Goal: Use online tool/utility: Utilize a website feature to perform a specific function

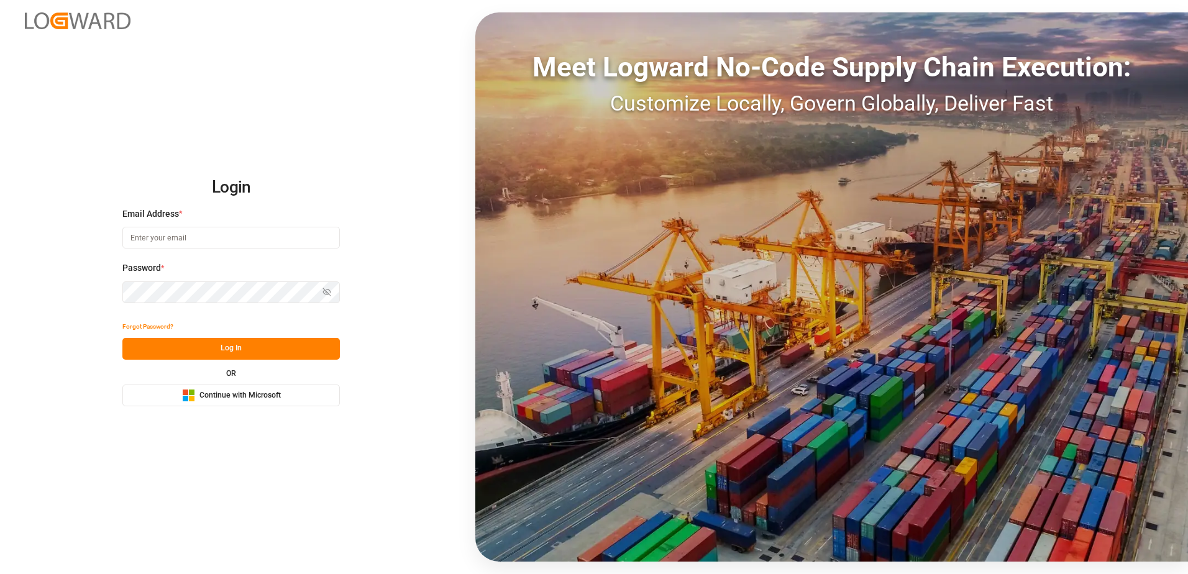
click at [287, 405] on button "Microsoft Logo Continue with Microsoft" at bounding box center [231, 396] width 218 height 22
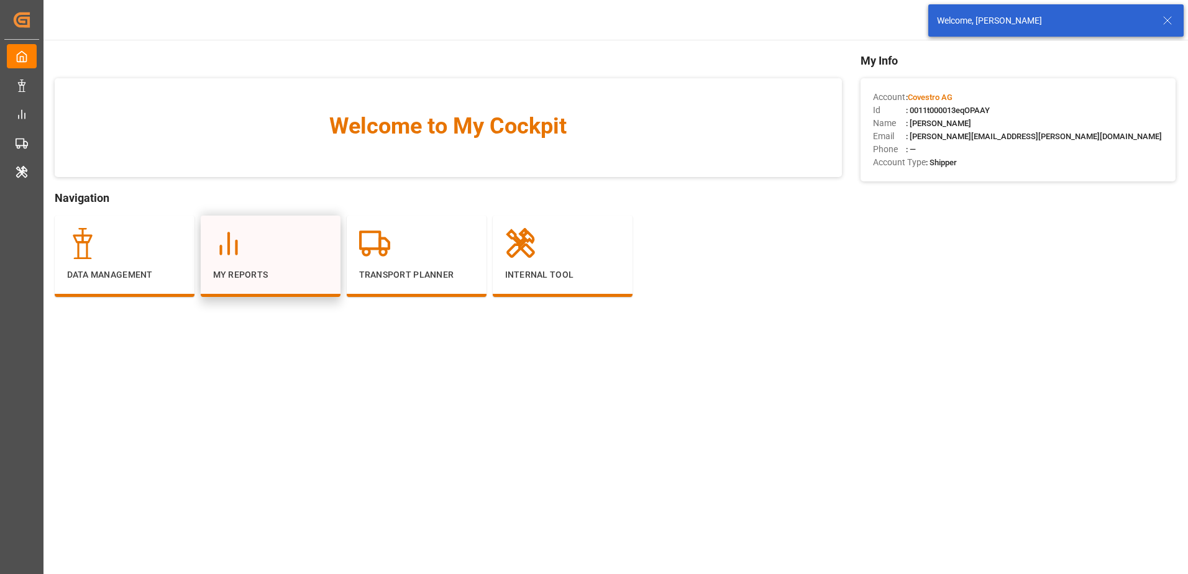
click at [290, 244] on div at bounding box center [270, 243] width 115 height 31
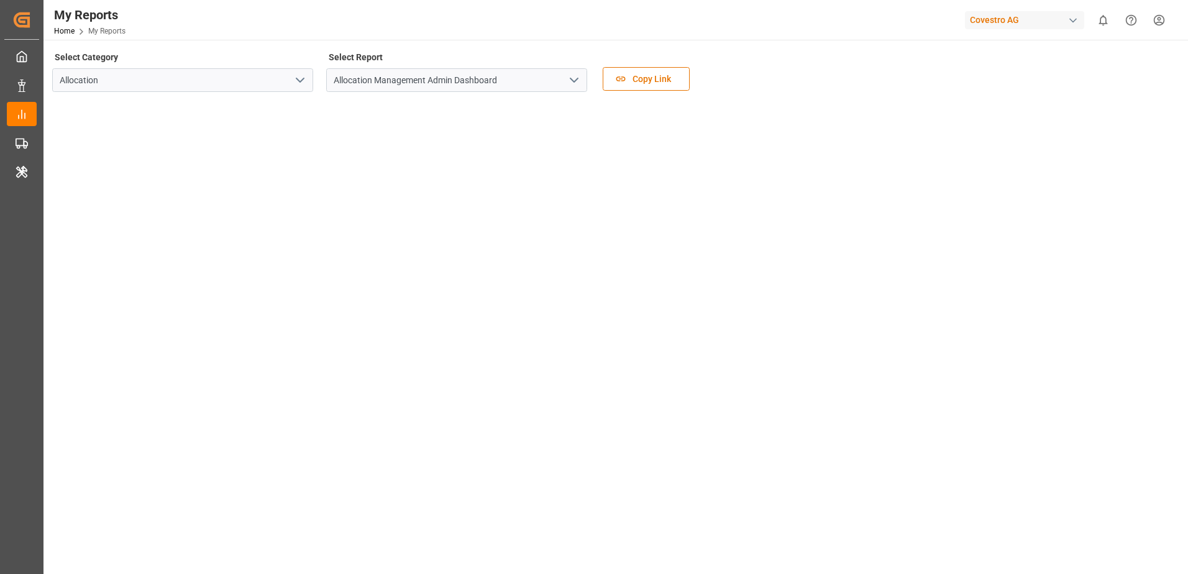
click at [567, 84] on icon "open menu" at bounding box center [574, 80] width 15 height 15
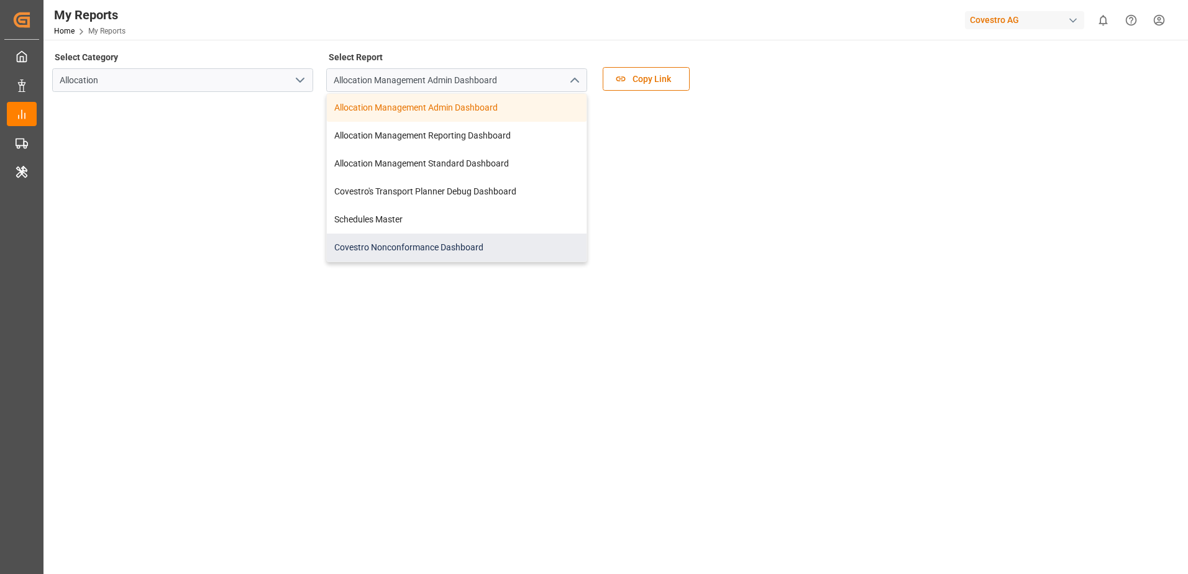
click at [429, 247] on div "Covestro Nonconformance Dashboard" at bounding box center [457, 248] width 260 height 28
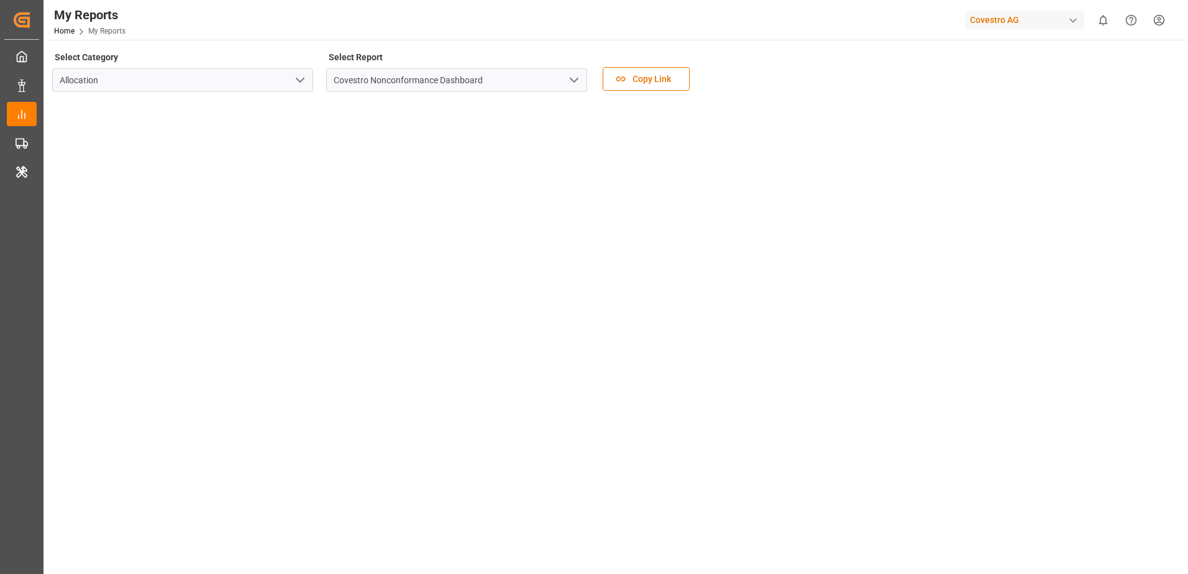
click at [579, 77] on icon "open menu" at bounding box center [574, 80] width 15 height 15
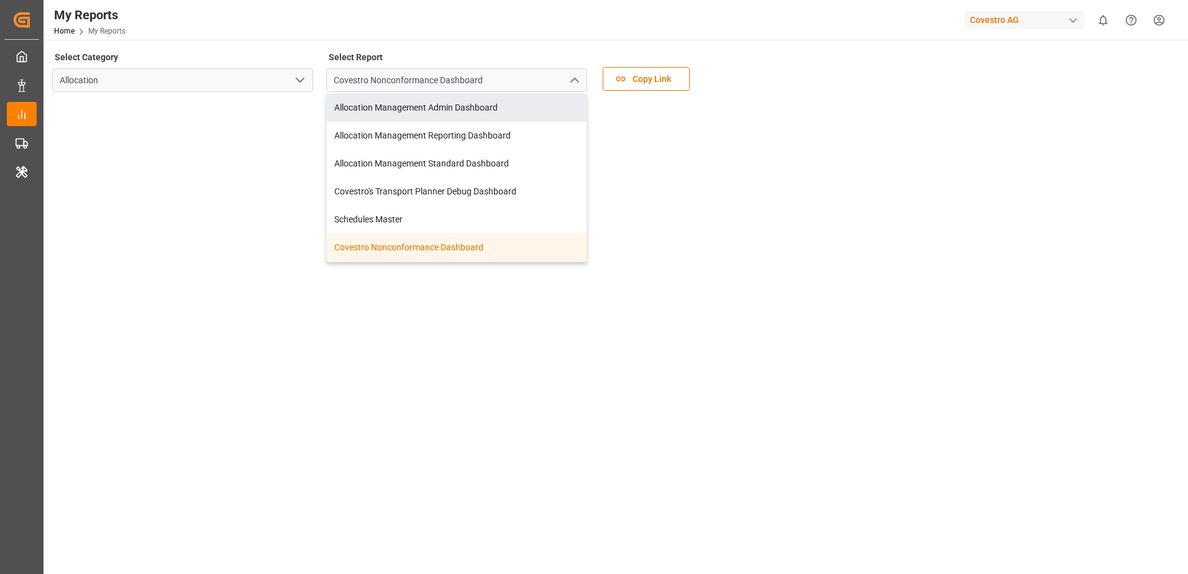
click at [490, 21] on div "My Reports Home My Reports Covestro AG 0 Notifications Only show unread All Wat…" at bounding box center [612, 20] width 1154 height 40
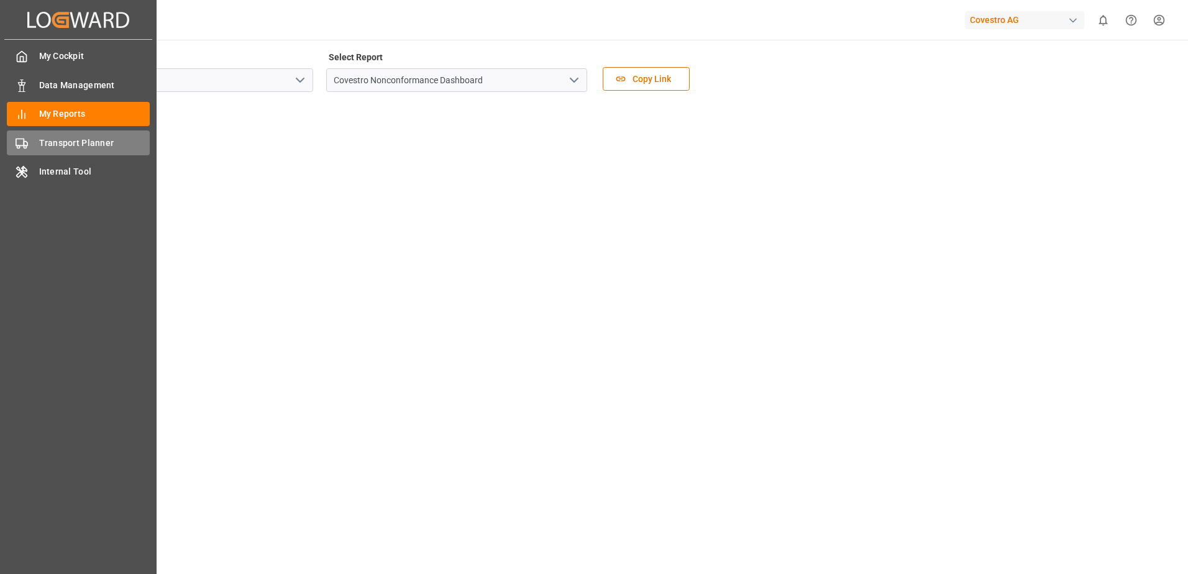
click at [34, 140] on div "Transport Planner Transport Planner" at bounding box center [78, 143] width 143 height 24
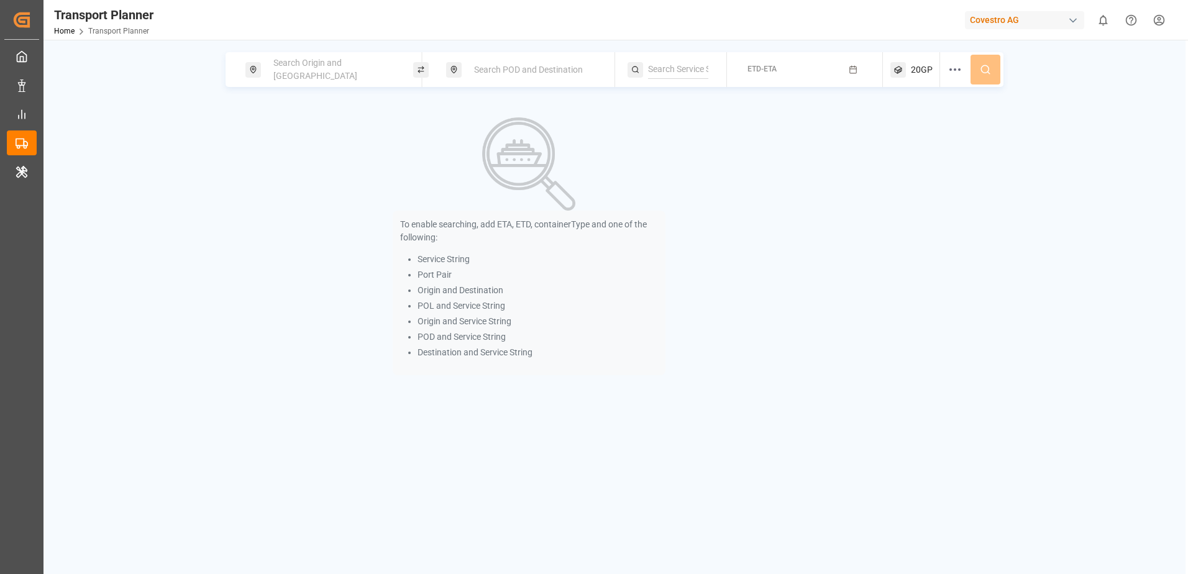
click at [373, 67] on div "Search Origin and [GEOGRAPHIC_DATA]" at bounding box center [333, 70] width 134 height 36
click at [321, 162] on input at bounding box center [322, 169] width 125 height 19
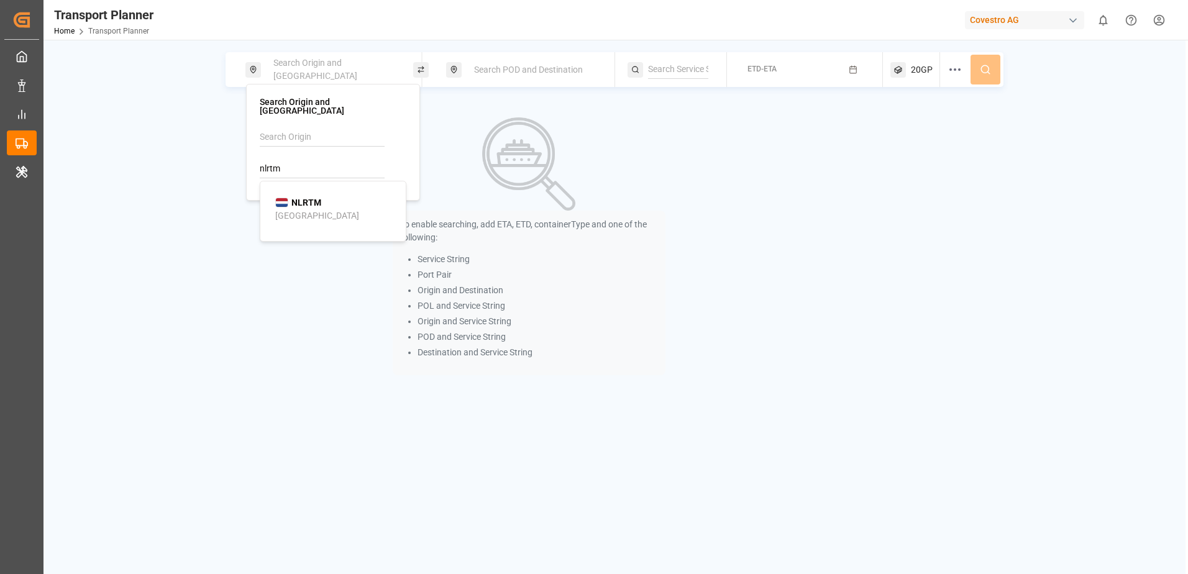
click at [305, 198] on b "NLRTM" at bounding box center [307, 203] width 30 height 10
type input "NLRTM"
click at [529, 73] on span "Search POD and Destination" at bounding box center [528, 70] width 109 height 10
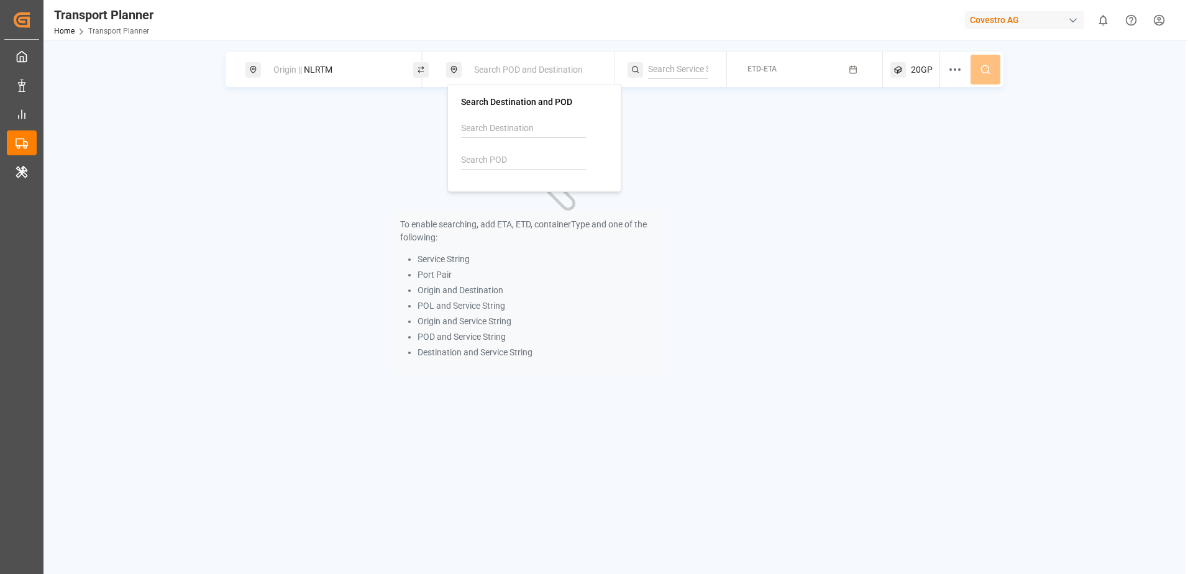
click at [561, 157] on input at bounding box center [523, 160] width 125 height 19
click at [531, 190] on div "CNSHA [GEOGRAPHIC_DATA]" at bounding box center [537, 201] width 121 height 26
type input "CNSHA"
click at [799, 142] on div "To enable searching, add ETA, ETD, containerType and one of the following: Serv…" at bounding box center [529, 246] width 607 height 287
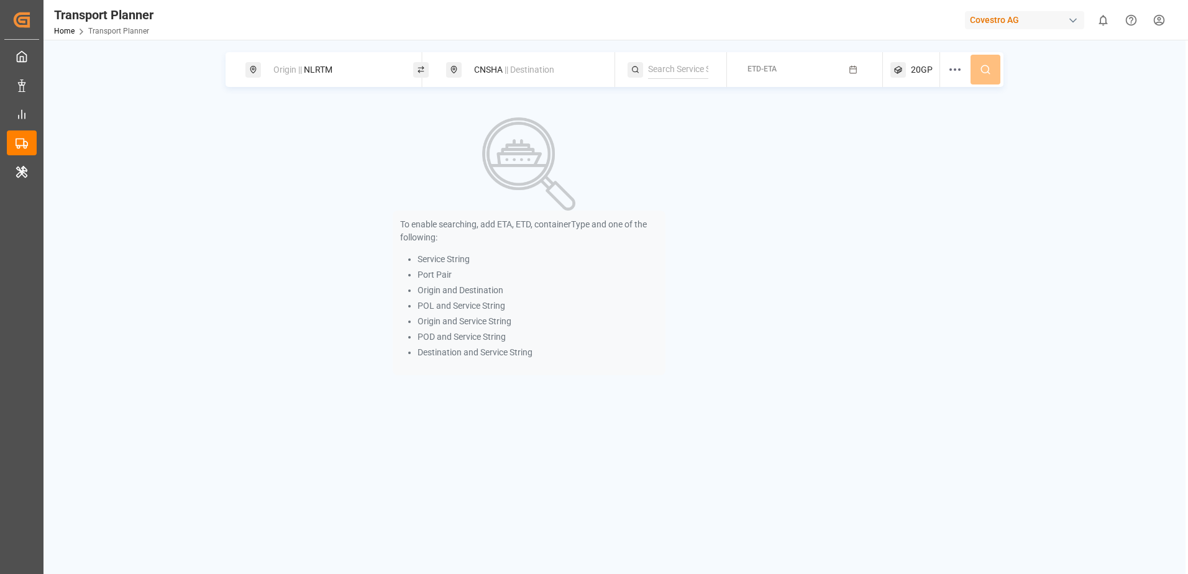
click at [786, 73] on button "ETD-ETA" at bounding box center [805, 70] width 141 height 24
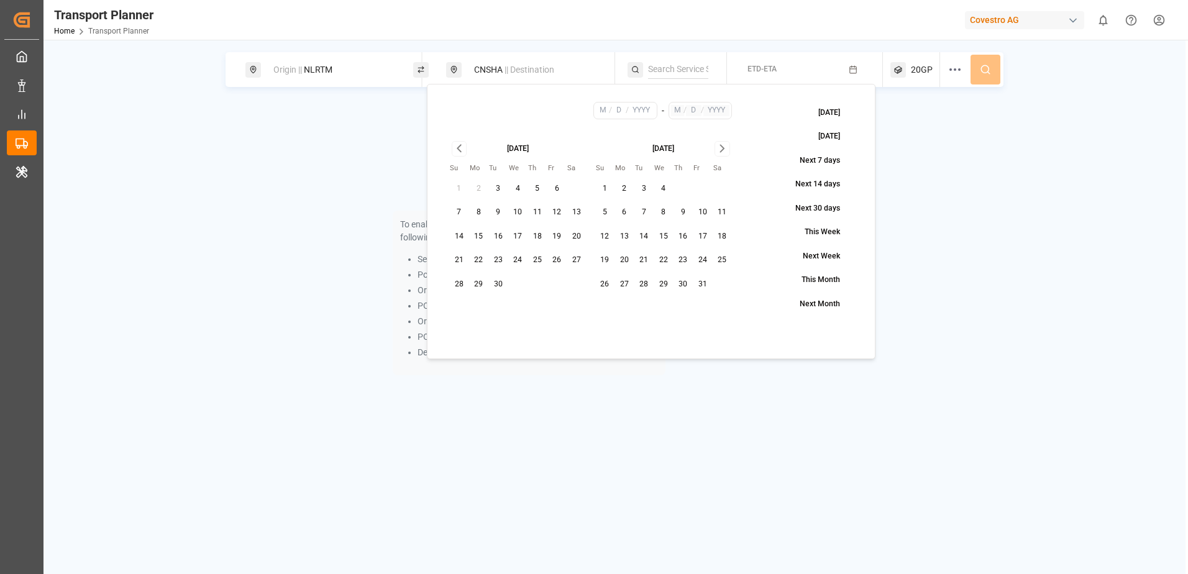
click at [457, 239] on button "14" at bounding box center [459, 237] width 20 height 20
type input "9"
type input "14"
type input "2025"
click at [716, 152] on icon "Go to next month" at bounding box center [722, 148] width 14 height 15
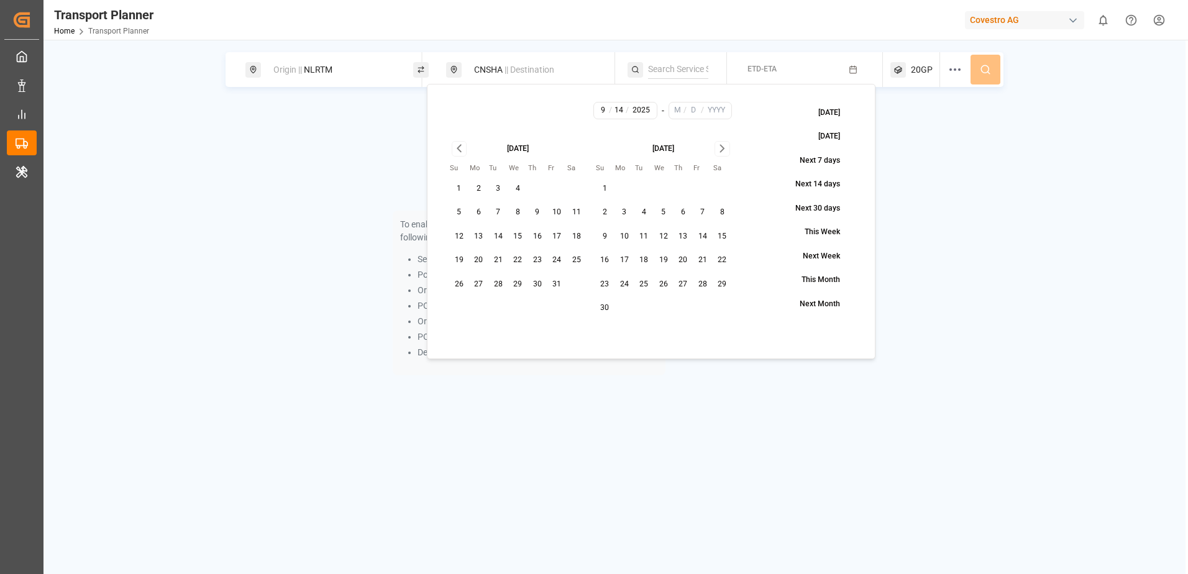
click at [716, 152] on icon "Go to next month" at bounding box center [722, 148] width 14 height 15
click at [701, 236] on button "19" at bounding box center [703, 237] width 20 height 20
type input "12"
type input "19"
type input "2025"
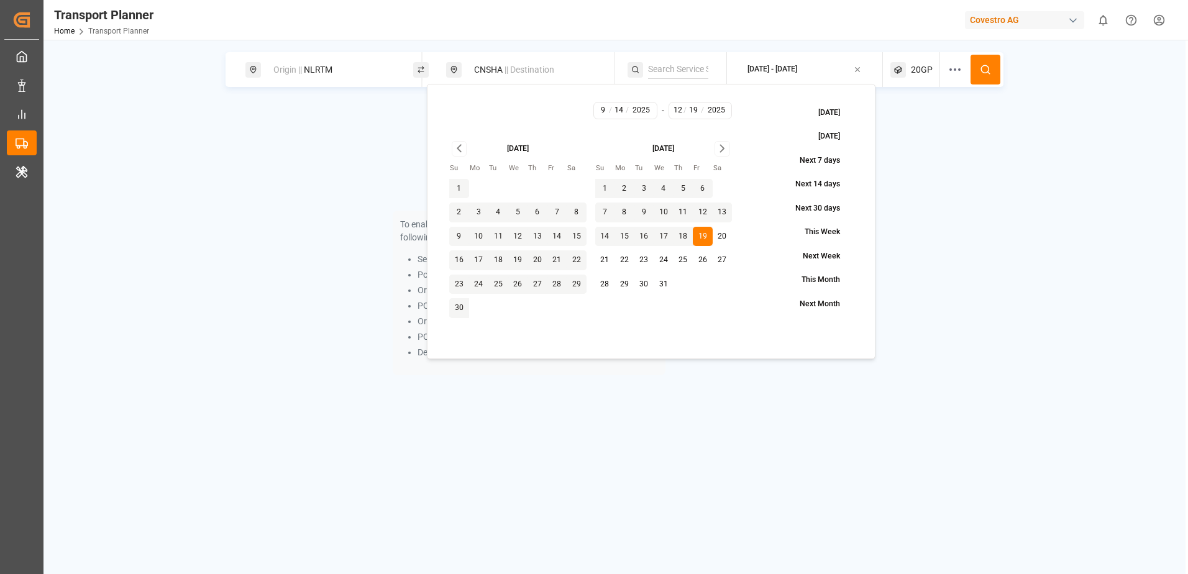
click at [958, 163] on div "To enable searching, add ETA, ETD, containerType and one of the following: Serv…" at bounding box center [615, 246] width 778 height 287
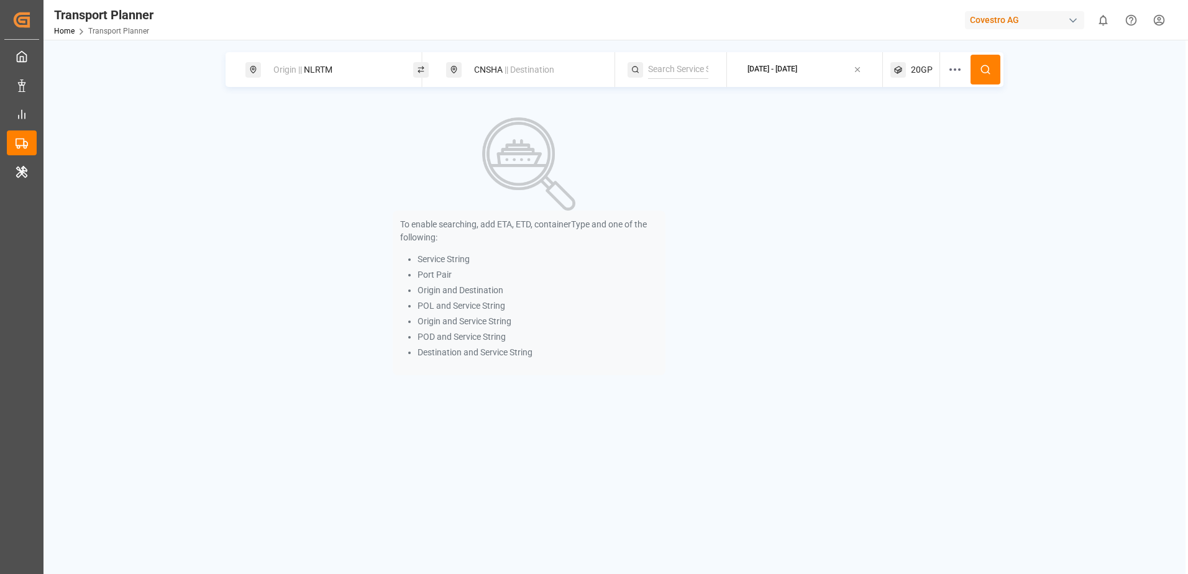
click at [990, 75] on icon at bounding box center [985, 69] width 11 height 11
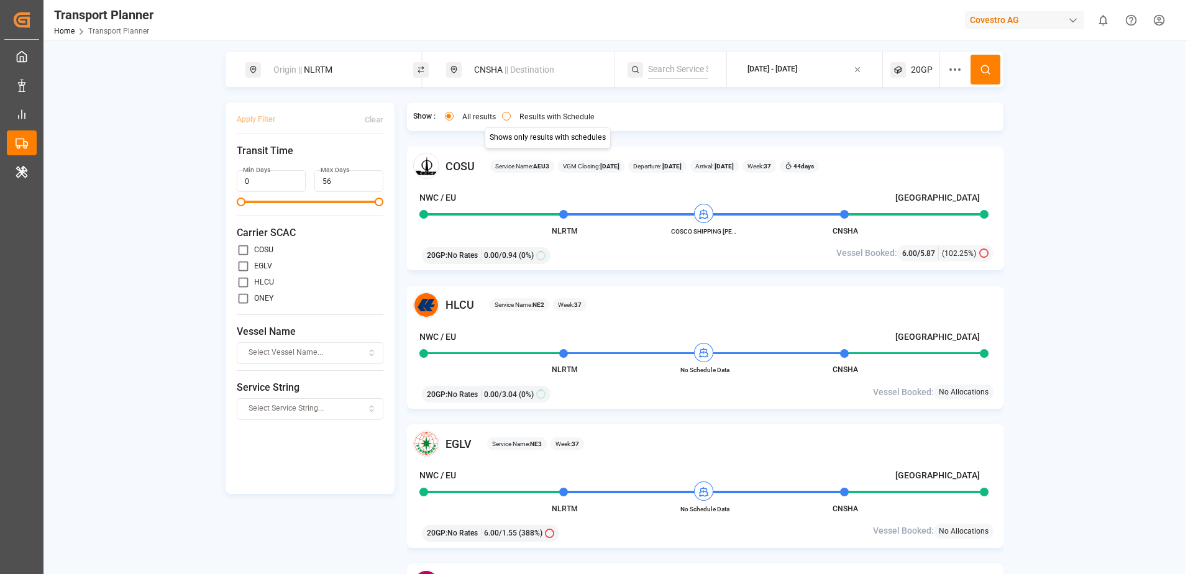
click at [509, 114] on button "Results with Schedule" at bounding box center [506, 116] width 9 height 9
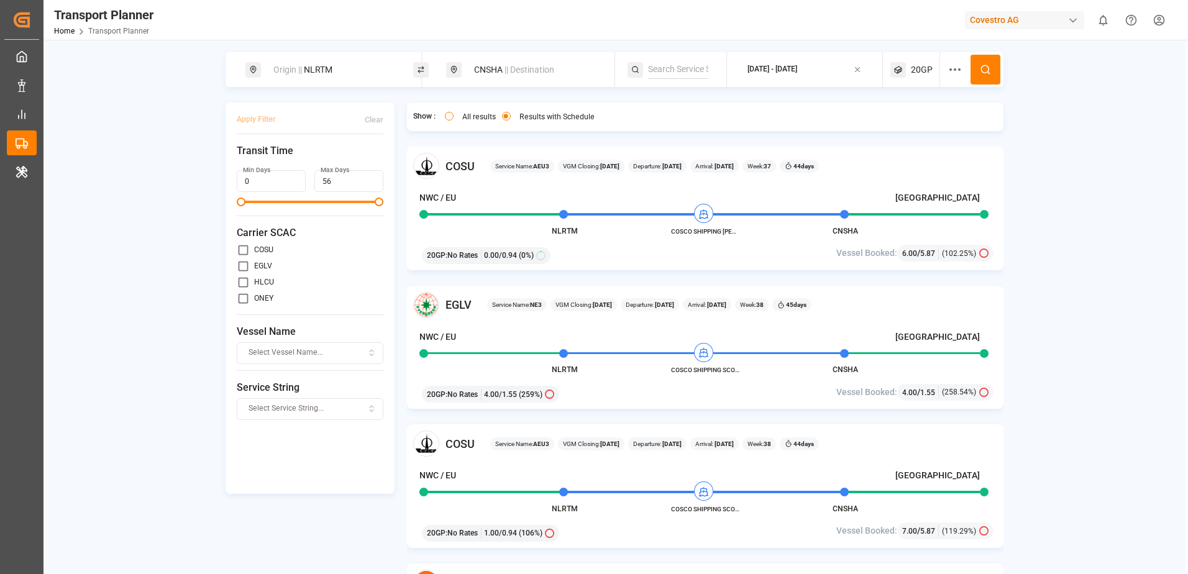
click at [501, 73] on div "CNSHA || Destination" at bounding box center [534, 69] width 134 height 23
drag, startPoint x: 507, startPoint y: 159, endPoint x: 392, endPoint y: 153, distance: 114.5
click at [392, 153] on body "Created by potrace 1.15, written by [PERSON_NAME] [DATE]-[DATE] Created by potr…" at bounding box center [594, 287] width 1188 height 574
click at [589, 162] on icon at bounding box center [590, 161] width 9 height 9
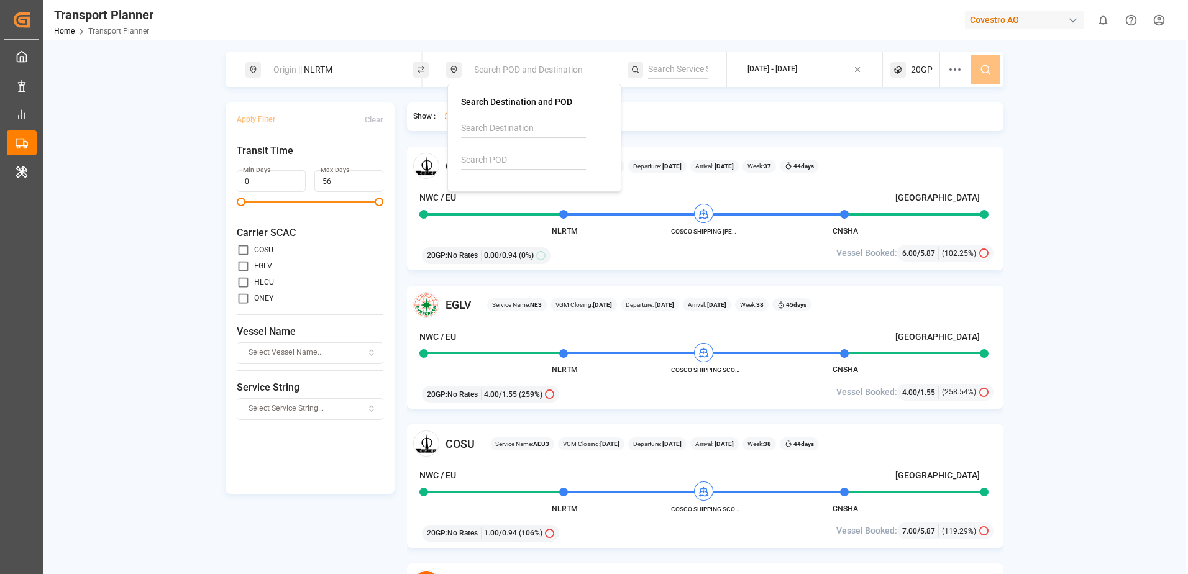
click at [547, 153] on input at bounding box center [523, 160] width 125 height 19
click at [510, 162] on input "innsa" at bounding box center [523, 160] width 125 height 19
type input "i"
click at [517, 193] on b "USCHT" at bounding box center [507, 194] width 29 height 10
type input "USCHT"
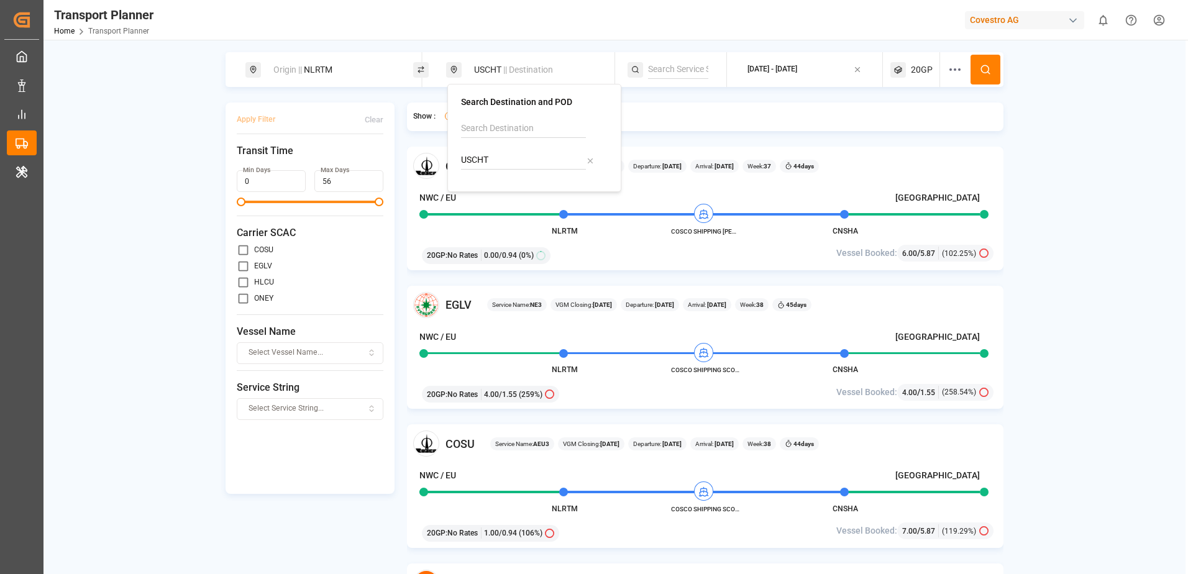
click at [982, 146] on div "Show : All results Results with Schedule COSU Service Name: AEU3 VGM Closing: […" at bounding box center [705, 354] width 597 height 503
click at [1003, 22] on div "Covestro AG" at bounding box center [1024, 20] width 119 height 18
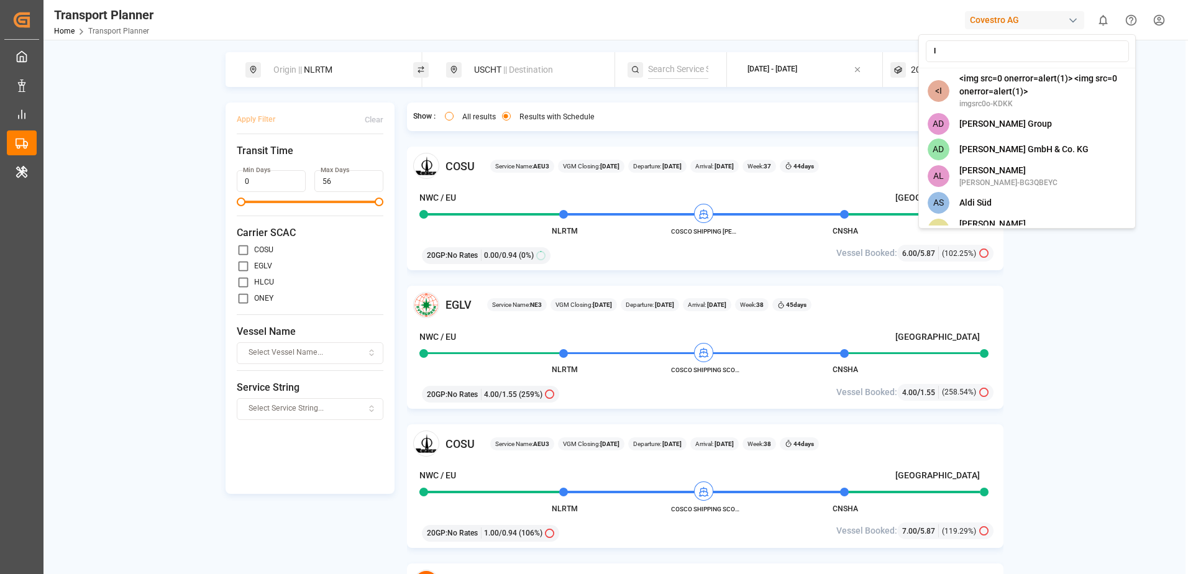
type input "la"
